Goal: Information Seeking & Learning: Stay updated

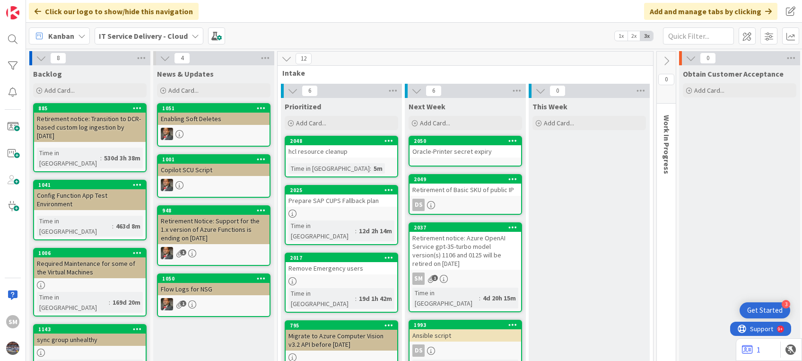
click at [337, 156] on div "hcl resource cleanup" at bounding box center [342, 151] width 112 height 12
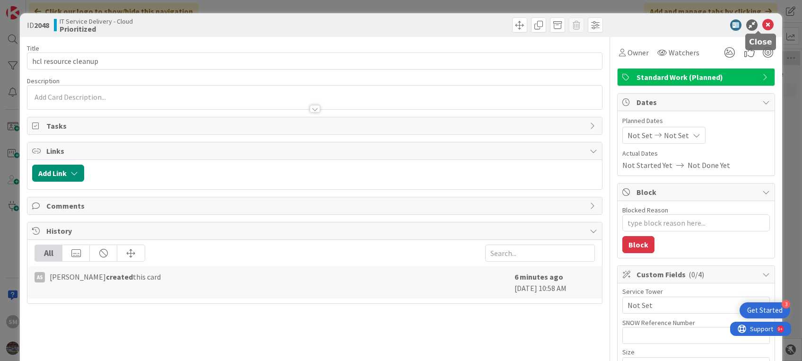
click at [763, 27] on icon at bounding box center [768, 24] width 11 height 11
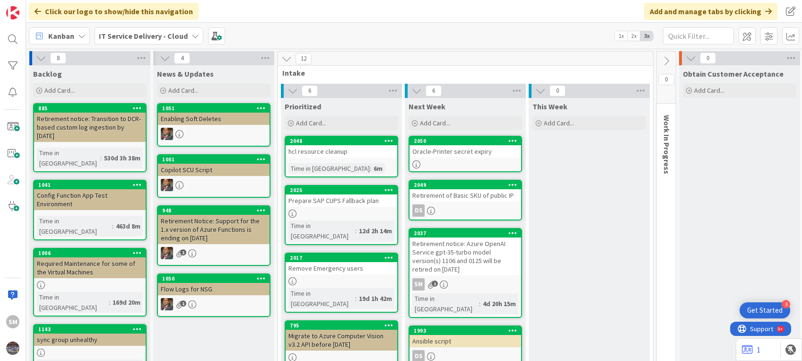
click at [466, 199] on div "Retirement of Basic SKU of public IP" at bounding box center [466, 195] width 112 height 12
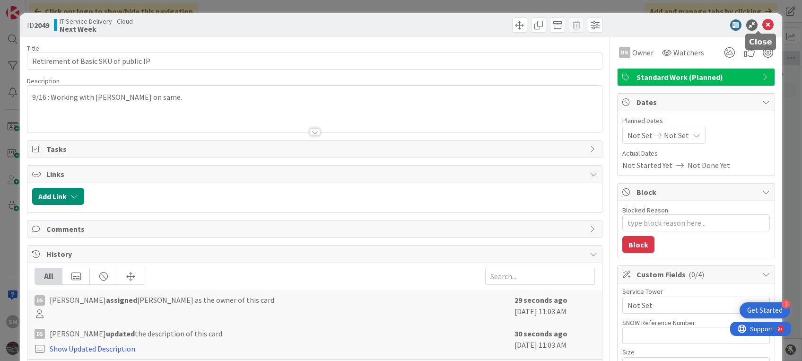
click at [763, 28] on icon at bounding box center [768, 24] width 11 height 11
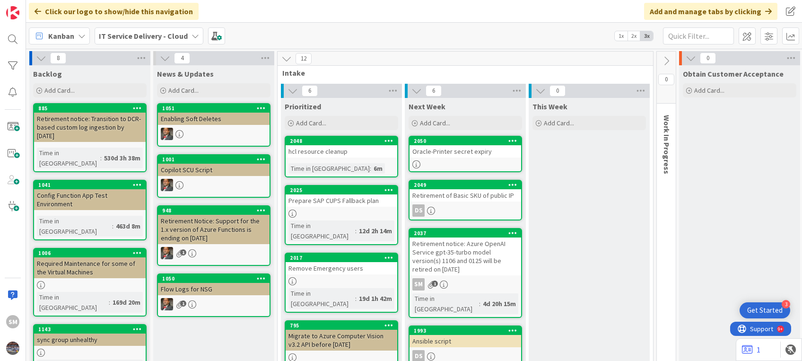
click at [480, 256] on div "Retirement notice: Azure OpenAI Service gpt-35-turbo model version(s) 1106 and …" at bounding box center [466, 257] width 112 height 38
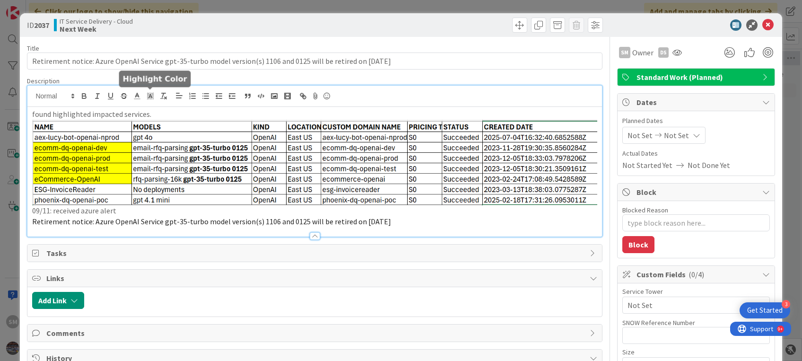
click at [156, 95] on div "found highlighted impacted services. 09/11: received azure alert Retirement not…" at bounding box center [314, 161] width 574 height 151
click at [28, 110] on div "found highlighted impacted services. 09/11: received azure alert Retirement not…" at bounding box center [314, 172] width 574 height 130
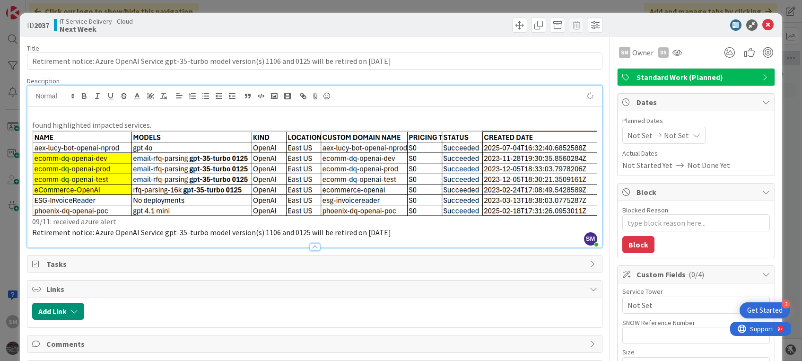
click at [37, 110] on p at bounding box center [314, 114] width 565 height 11
type textarea "x"
click at [50, 112] on p "09/16: sent mail to" at bounding box center [314, 114] width 565 height 11
click at [111, 110] on p "09/15: sent mail to" at bounding box center [314, 114] width 565 height 11
click at [185, 111] on p "09/15: sent mail to [PERSON_NAME], awaiting upadtes" at bounding box center [314, 114] width 565 height 11
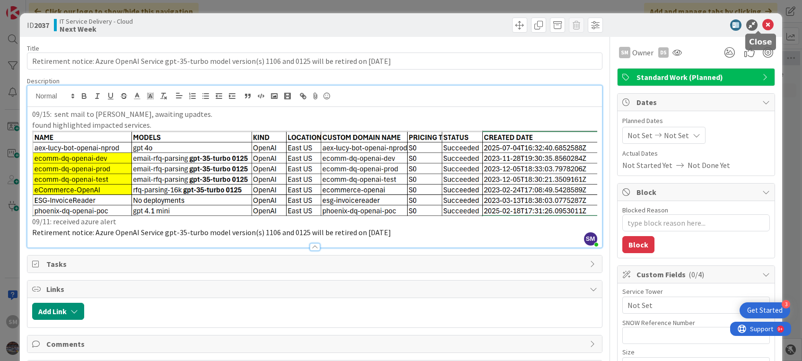
click at [763, 26] on icon at bounding box center [768, 24] width 11 height 11
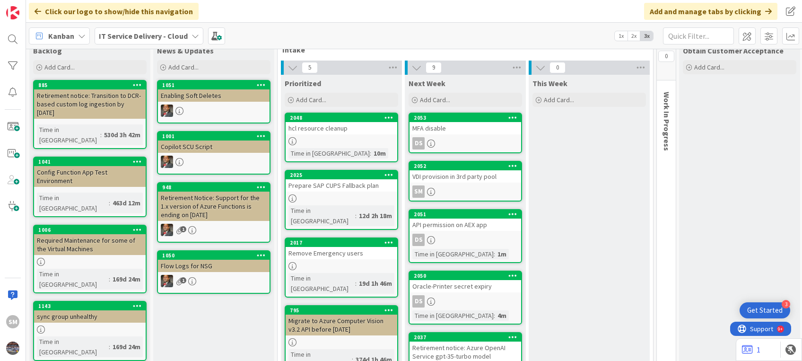
scroll to position [24, 0]
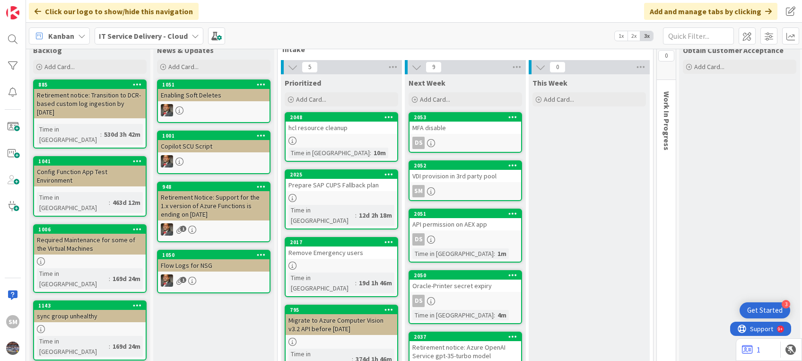
click at [482, 175] on div "VDI provision in 3rd party pool" at bounding box center [466, 176] width 112 height 12
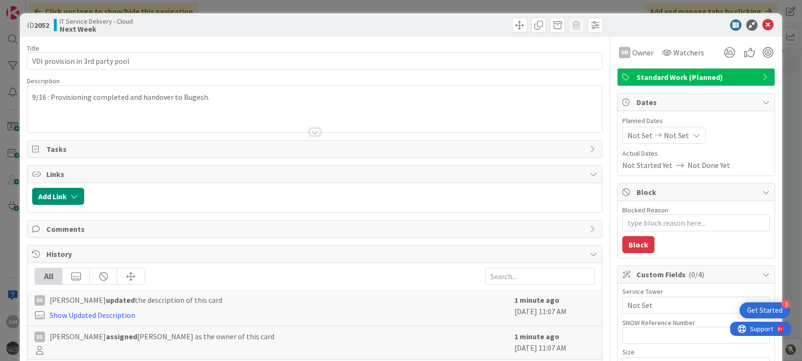
click at [223, 96] on div "9/16 : Provisioning completed and handover to Bugesh." at bounding box center [314, 109] width 574 height 47
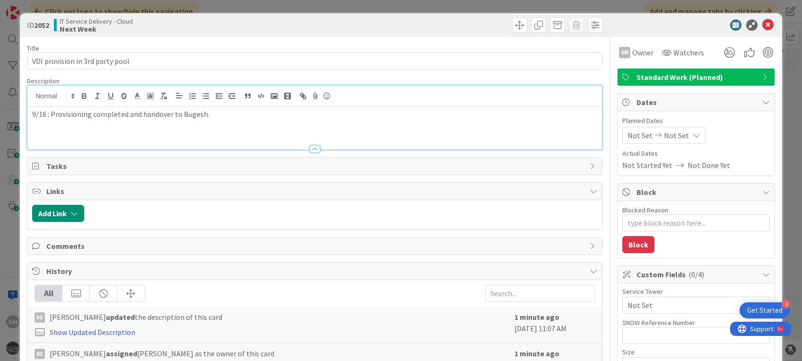
click at [235, 124] on div "9/16 : Provisioning completed and handover to Bugesh." at bounding box center [314, 128] width 574 height 43
type textarea "x"
click at [763, 25] on icon at bounding box center [768, 24] width 11 height 11
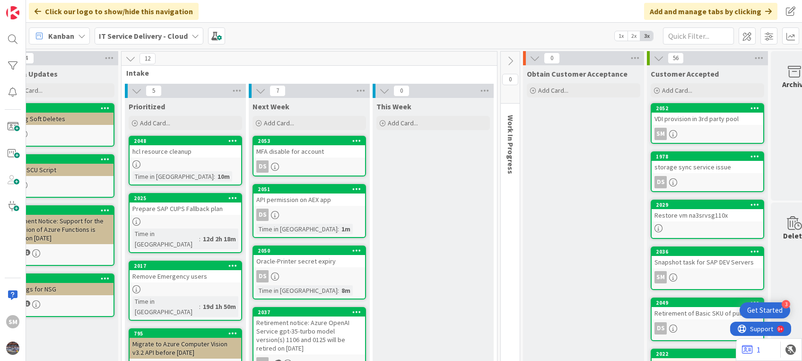
scroll to position [0, 185]
